Goal: Information Seeking & Learning: Find contact information

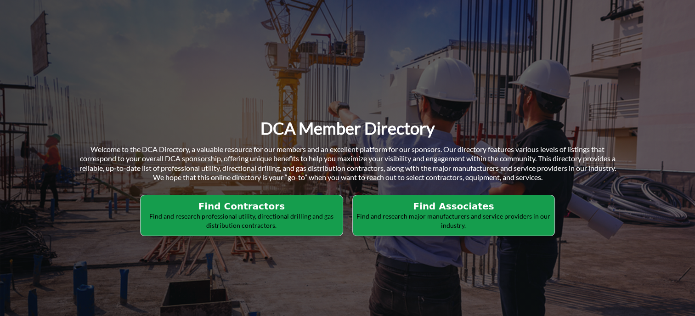
scroll to position [138, 0]
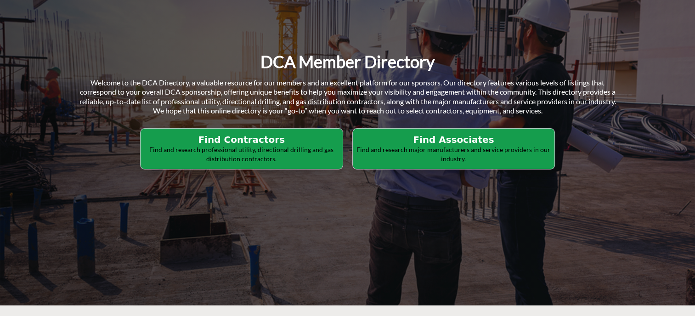
click at [243, 144] on h2 "Find Contractors" at bounding box center [241, 139] width 197 height 11
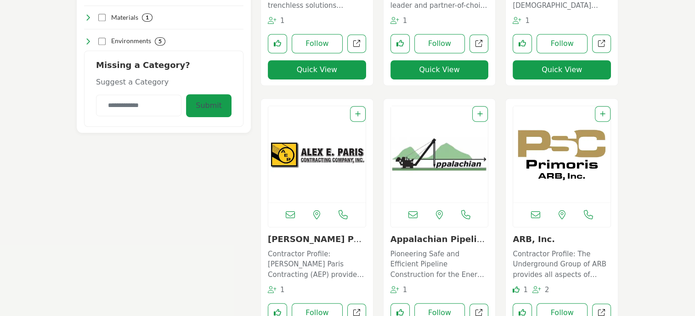
scroll to position [459, 0]
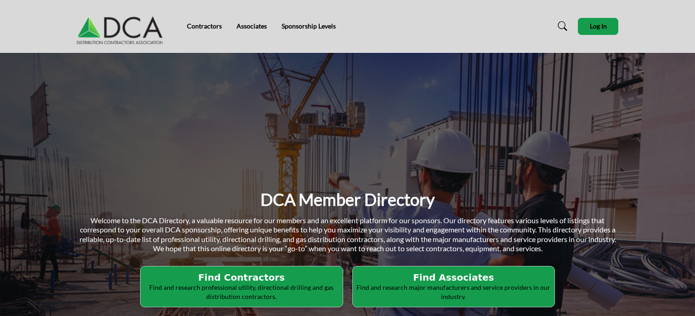
scroll to position [138, 0]
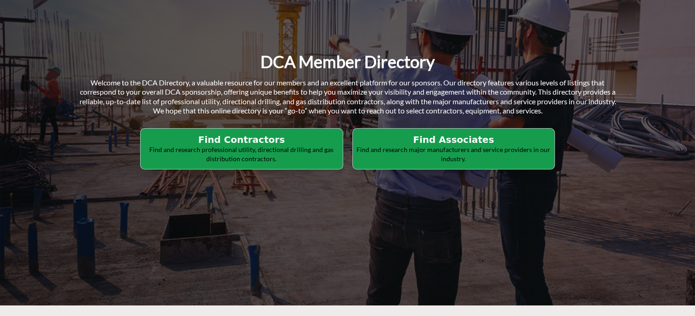
click at [469, 141] on h2 "Find Associates" at bounding box center [453, 139] width 197 height 11
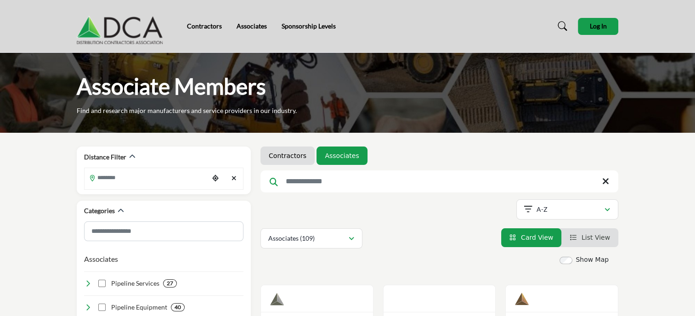
click at [138, 36] on img at bounding box center [122, 26] width 91 height 37
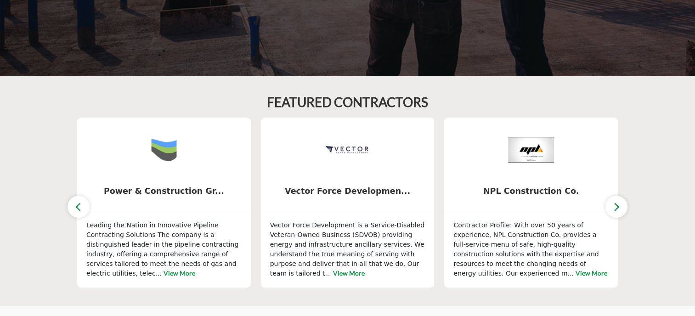
scroll to position [367, 0]
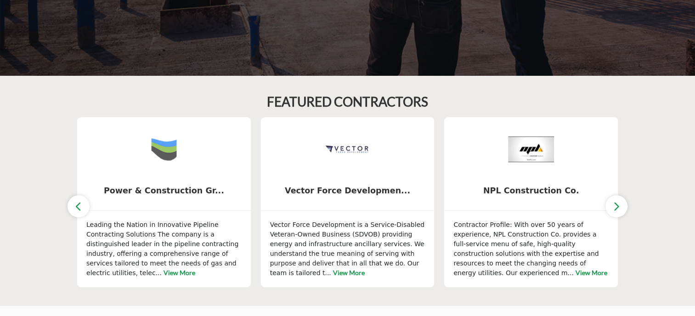
click at [618, 205] on icon "button" at bounding box center [616, 206] width 7 height 11
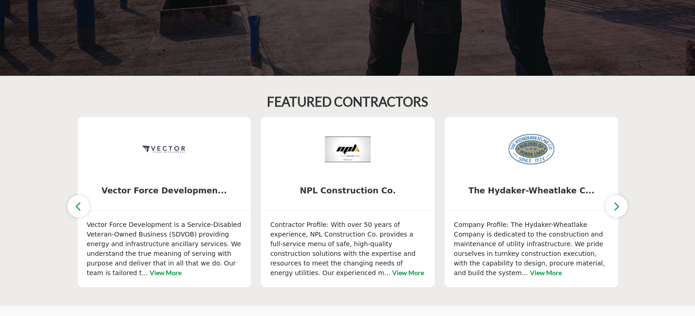
click at [618, 205] on icon "button" at bounding box center [616, 206] width 7 height 11
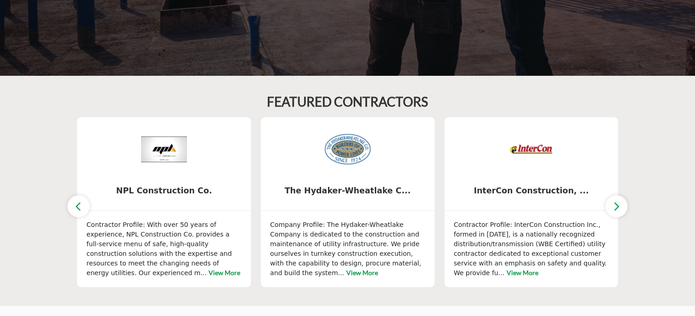
click at [618, 205] on icon "button" at bounding box center [616, 206] width 7 height 11
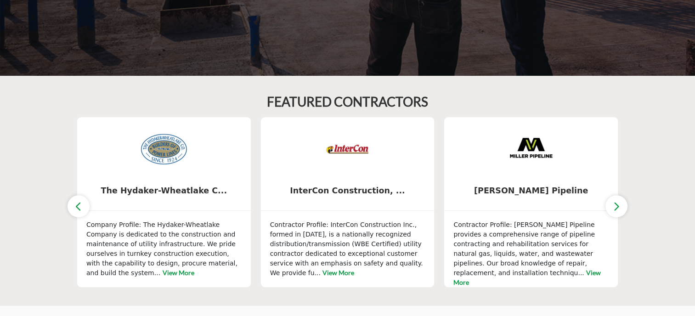
click at [618, 205] on icon "button" at bounding box center [616, 206] width 7 height 11
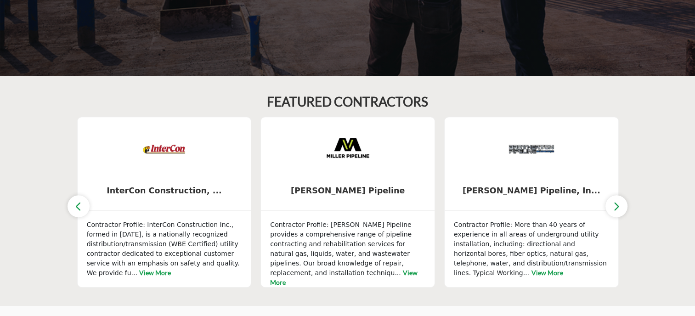
click at [618, 205] on icon "button" at bounding box center [616, 206] width 7 height 11
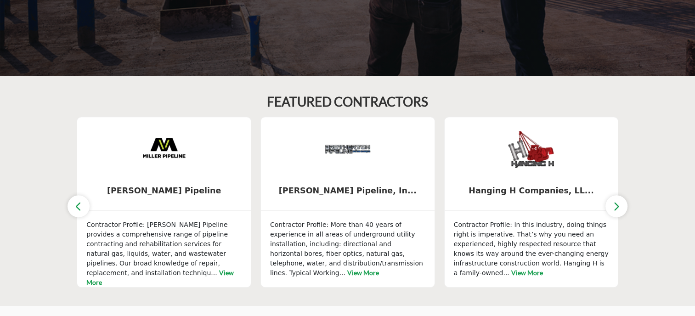
click at [618, 205] on icon "button" at bounding box center [616, 206] width 7 height 11
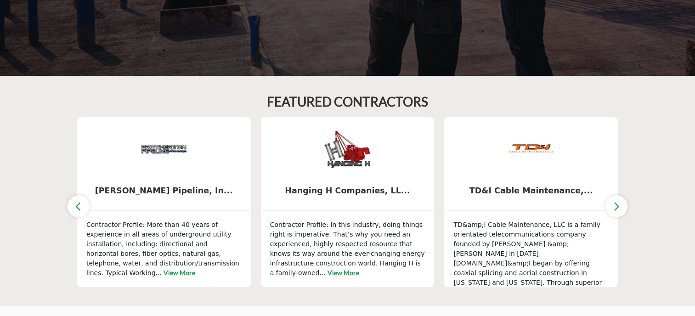
click at [618, 205] on icon "button" at bounding box center [616, 206] width 7 height 11
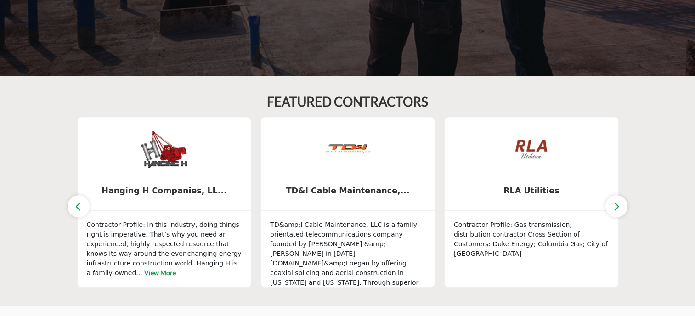
click at [618, 205] on icon "button" at bounding box center [616, 206] width 7 height 11
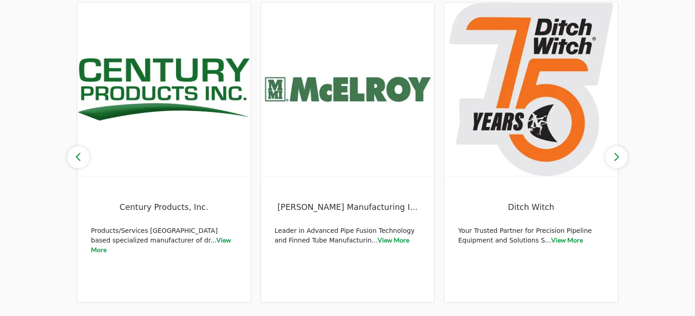
scroll to position [275, 0]
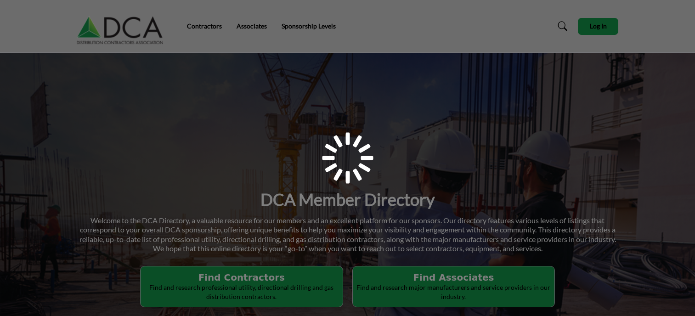
scroll to position [138, 0]
